Goal: Task Accomplishment & Management: Use online tool/utility

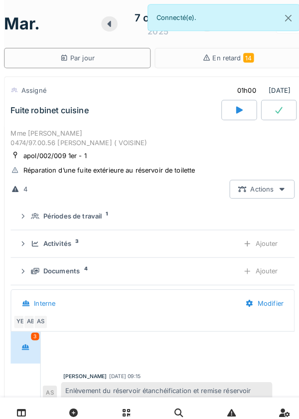
scroll to position [190, 0]
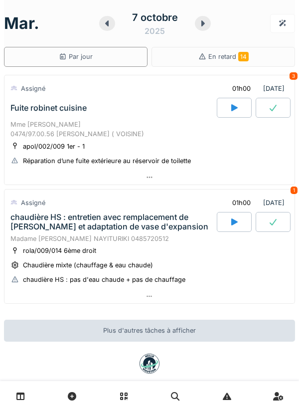
click at [244, 176] on div at bounding box center [149, 177] width 290 height 14
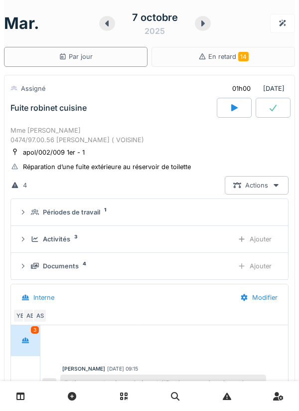
scroll to position [35, 0]
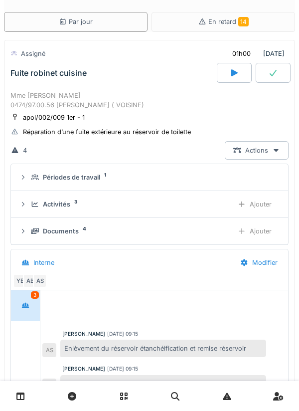
click at [202, 184] on summary "Périodes de travail 1" at bounding box center [149, 177] width 269 height 18
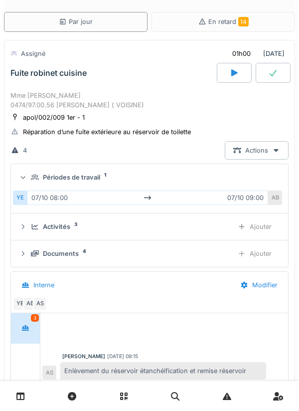
click at [266, 177] on div "Périodes de travail 1" at bounding box center [153, 176] width 245 height 9
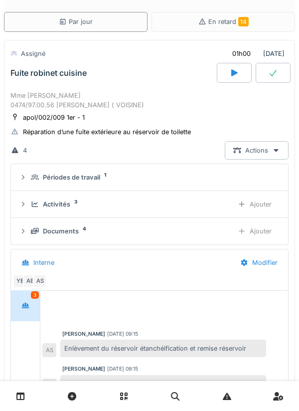
click at [198, 201] on div "Activités 3" at bounding box center [128, 203] width 194 height 9
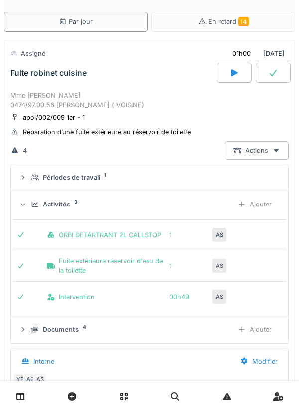
click at [210, 209] on div "Activités 3 Ajouter" at bounding box center [149, 204] width 261 height 18
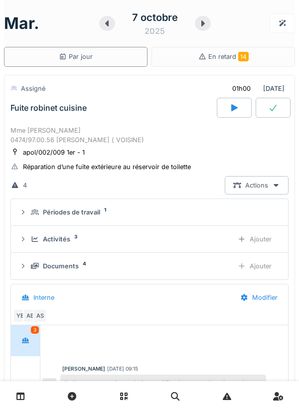
scroll to position [5, 0]
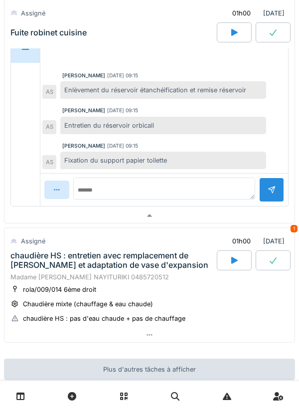
click at [204, 221] on div at bounding box center [149, 215] width 290 height 14
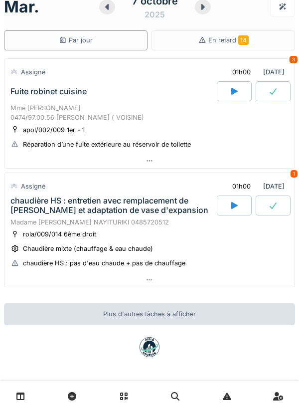
scroll to position [16, 0]
